Goal: Entertainment & Leisure: Consume media (video, audio)

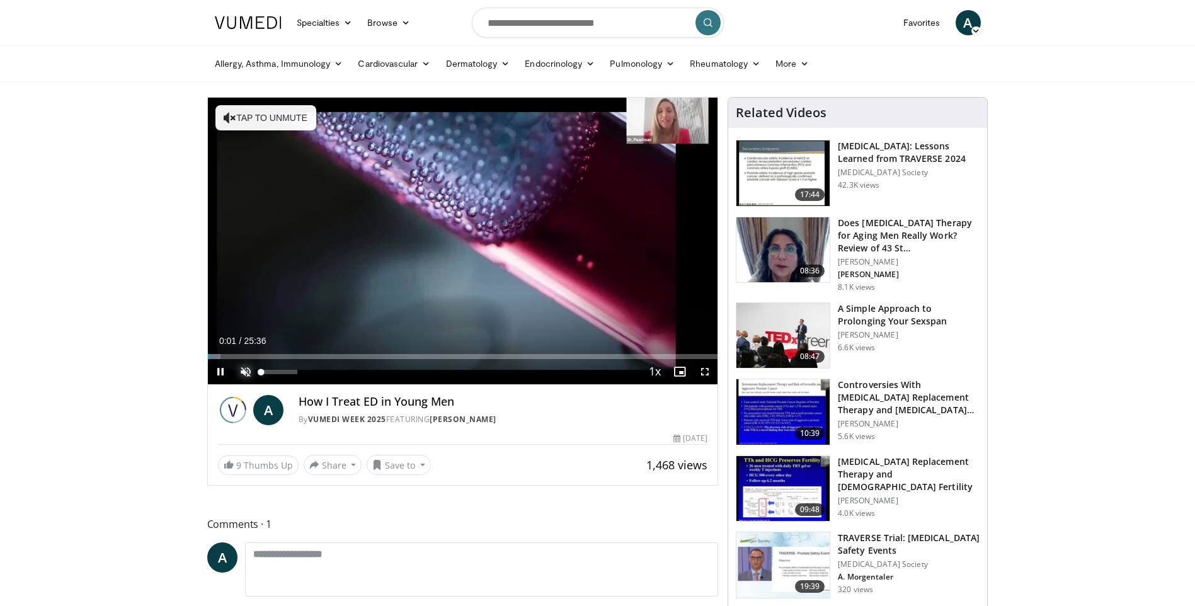
drag, startPoint x: 243, startPoint y: 373, endPoint x: 410, endPoint y: 464, distance: 190.2
click at [243, 373] on span "Video Player" at bounding box center [245, 371] width 25 height 25
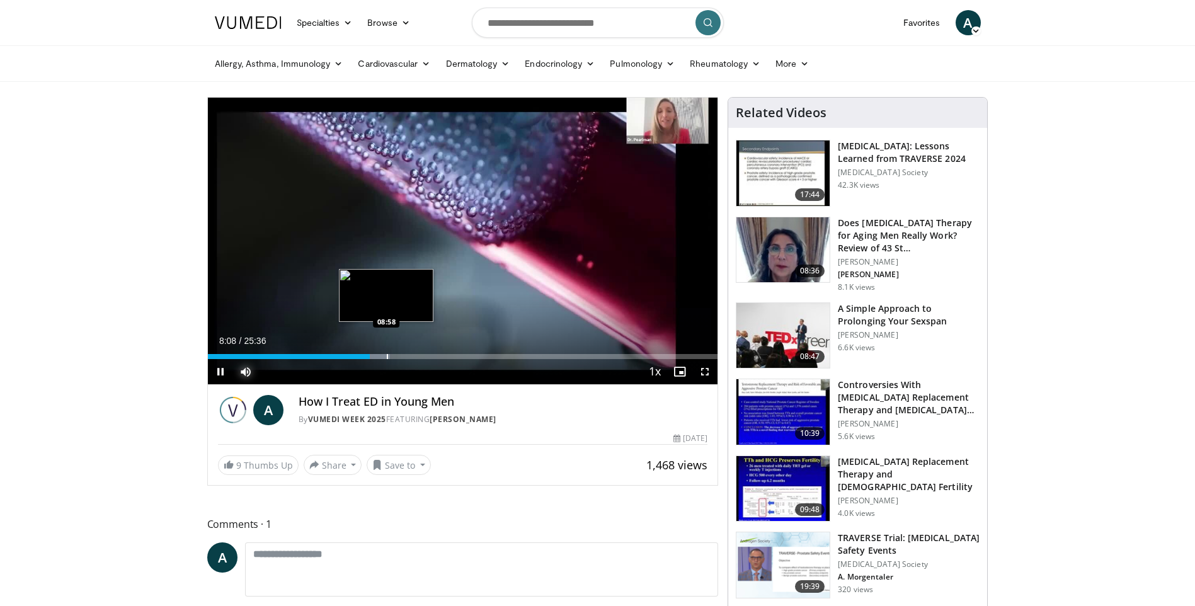
click at [386, 349] on div "Loaded : 35.80% 08:08 08:58" at bounding box center [463, 353] width 510 height 12
click at [401, 356] on div "Progress Bar" at bounding box center [400, 356] width 1 height 5
click at [423, 355] on div "Progress Bar" at bounding box center [423, 356] width 1 height 5
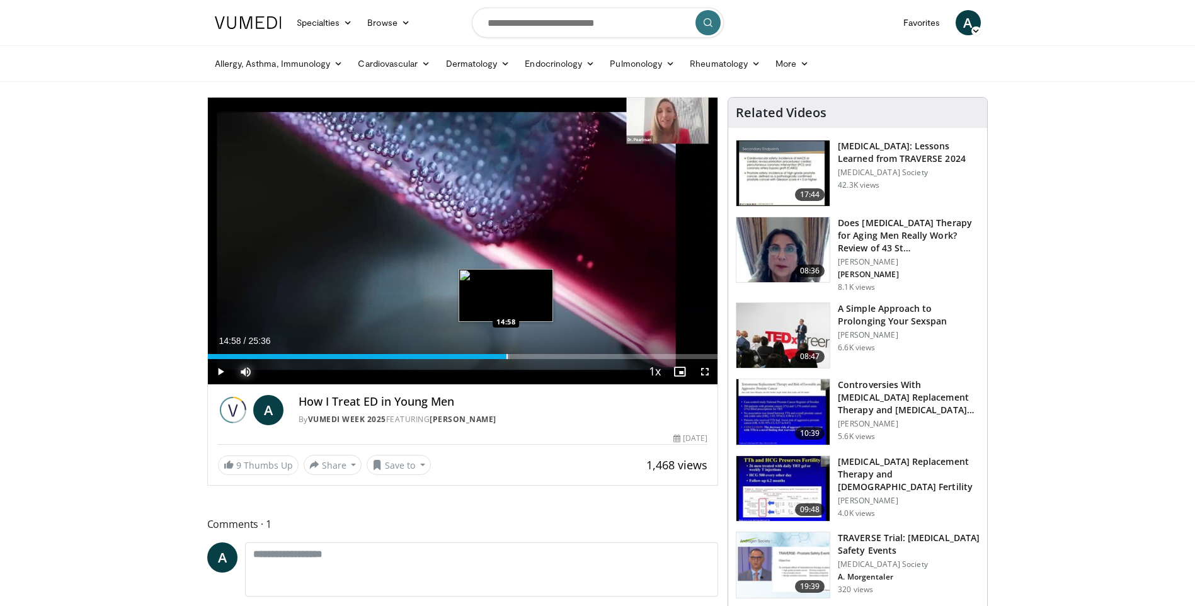
click at [507, 357] on div "Progress Bar" at bounding box center [506, 356] width 1 height 5
click at [534, 356] on div "Progress Bar" at bounding box center [534, 356] width 1 height 5
click at [550, 355] on div "Progress Bar" at bounding box center [550, 356] width 1 height 5
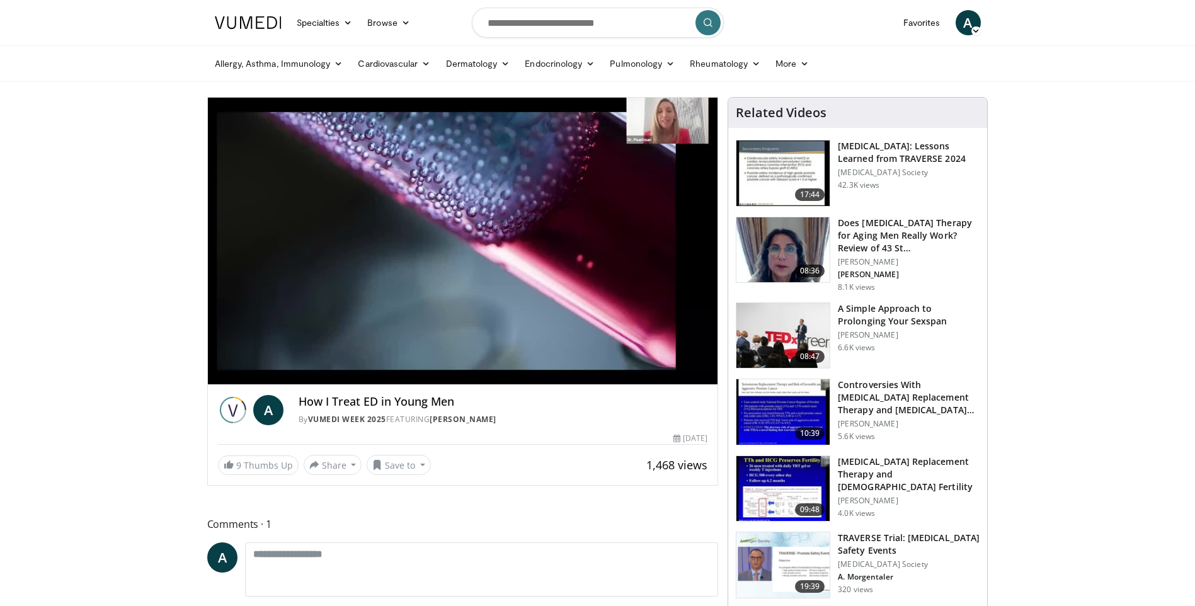
click at [555, 355] on video-js "**********" at bounding box center [463, 241] width 510 height 287
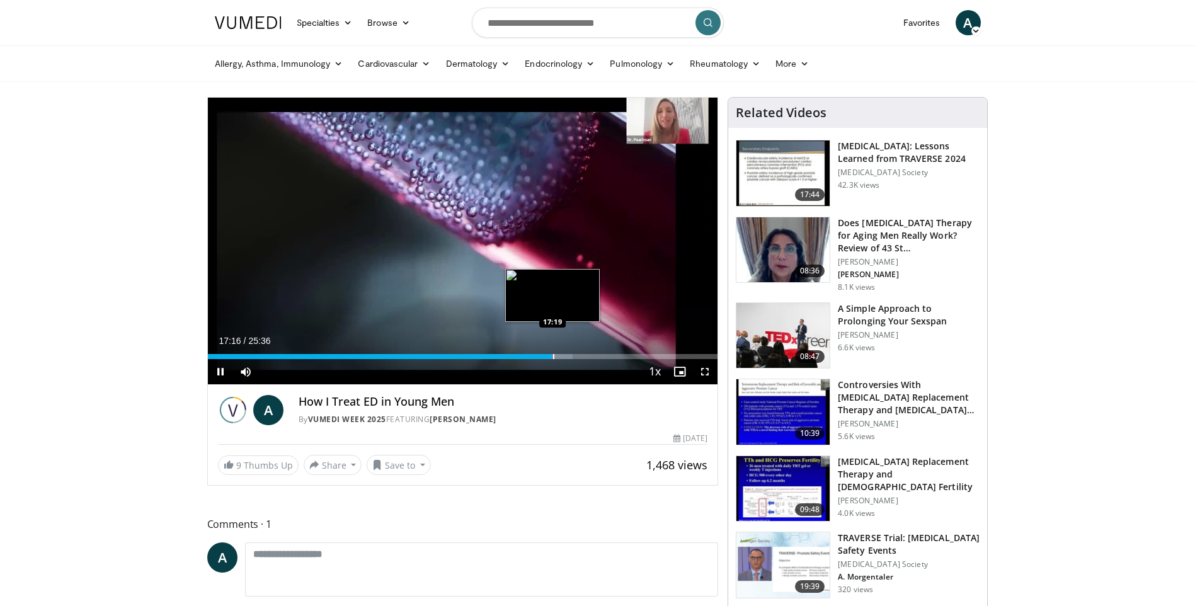
click at [552, 353] on div "Loaded : 71.61% 17:17 17:19" at bounding box center [463, 353] width 510 height 12
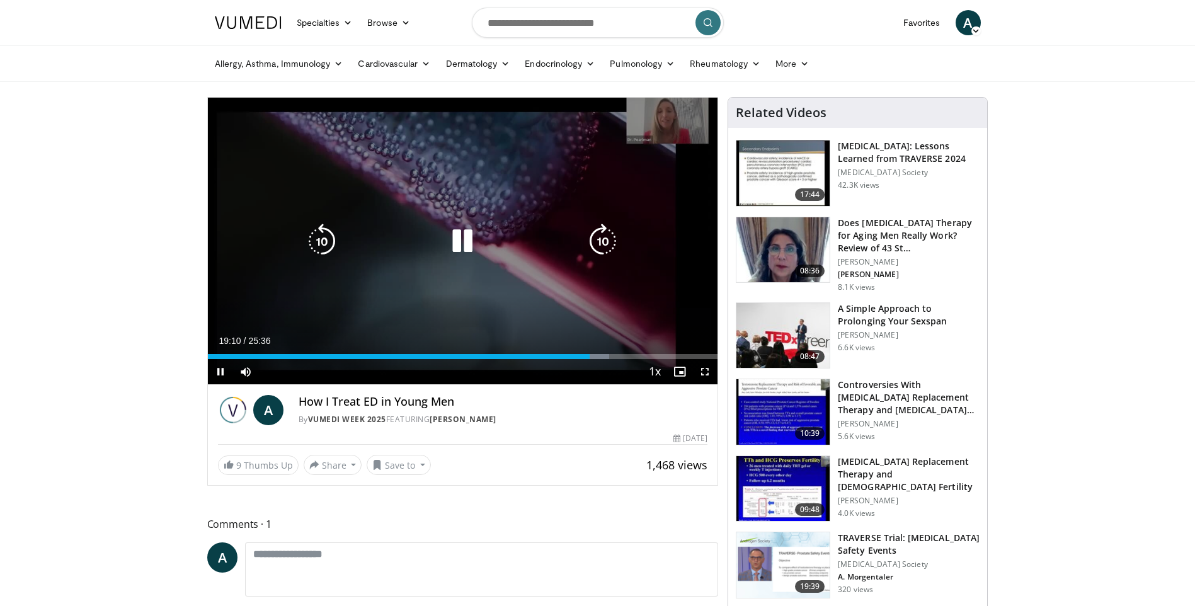
drag, startPoint x: 458, startPoint y: 237, endPoint x: 465, endPoint y: 244, distance: 9.8
click at [464, 244] on icon "Video Player" at bounding box center [462, 241] width 35 height 35
